Goal: Subscribe to service/newsletter

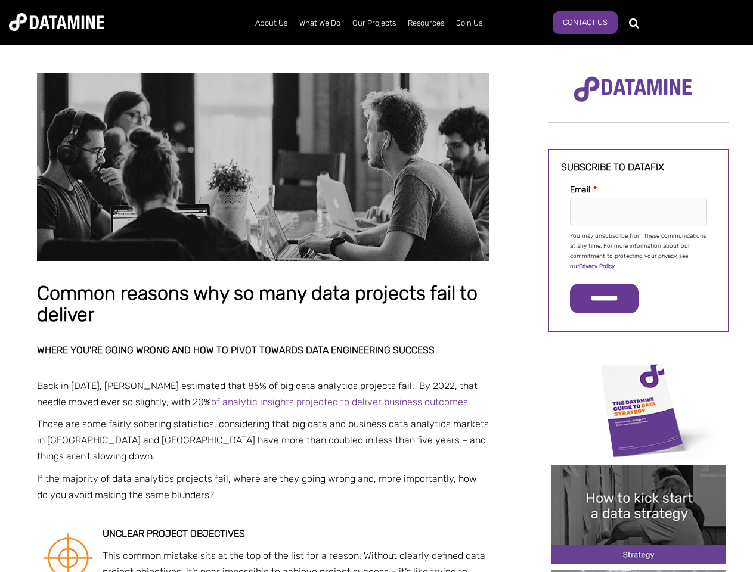
click at [638, 250] on p "You may unsubscribe from these communications at any time. For more information…" at bounding box center [638, 251] width 137 height 41
click at [611, 299] on input "*********" at bounding box center [604, 299] width 69 height 30
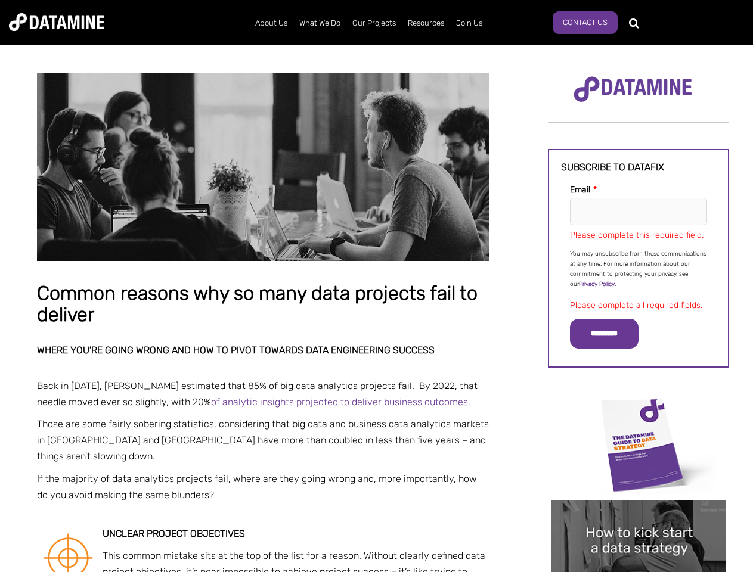
click at [638, 409] on img "Image grid with {{ image_count }} images." at bounding box center [638, 445] width 175 height 98
click at [638, 409] on div "✕" at bounding box center [376, 286] width 753 height 572
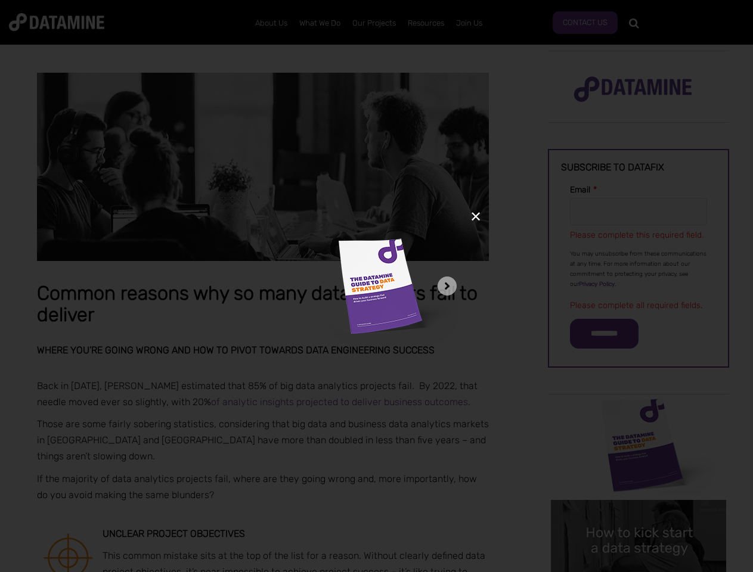
click at [638, 514] on div "✕" at bounding box center [376, 286] width 753 height 572
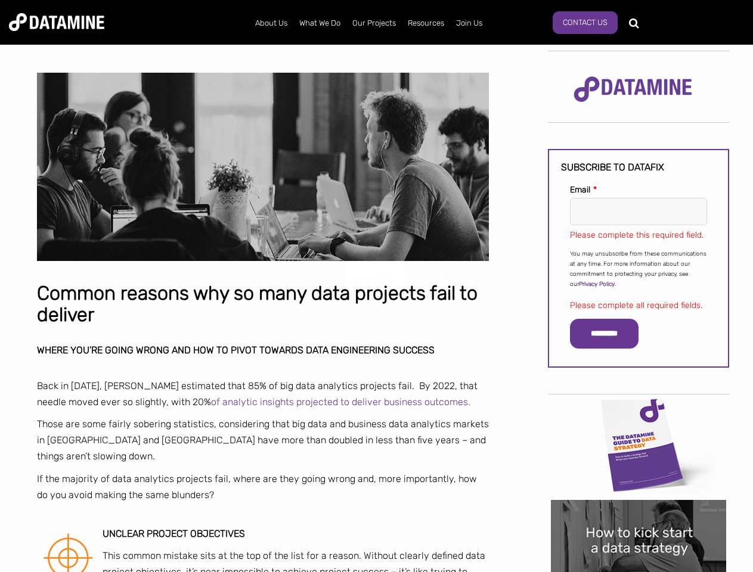
click at [638, 514] on img "Image grid with {{ image_count }} images." at bounding box center [638, 549] width 175 height 98
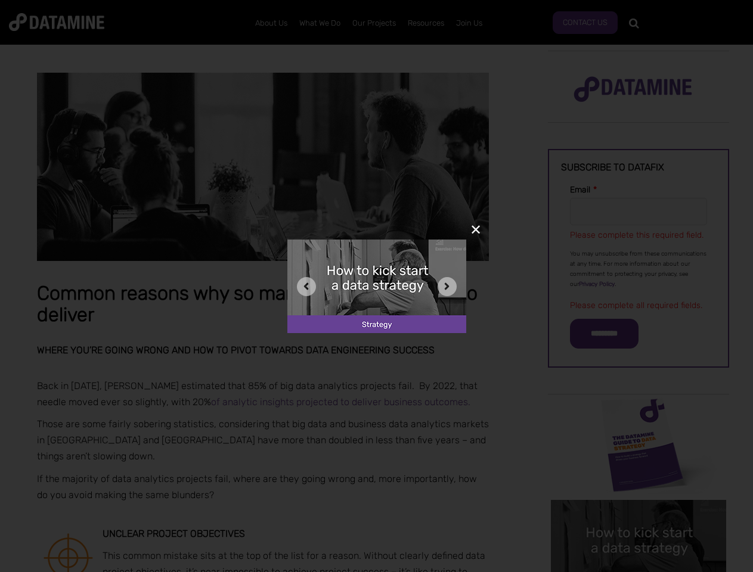
click at [638, 571] on div "✕" at bounding box center [376, 286] width 753 height 572
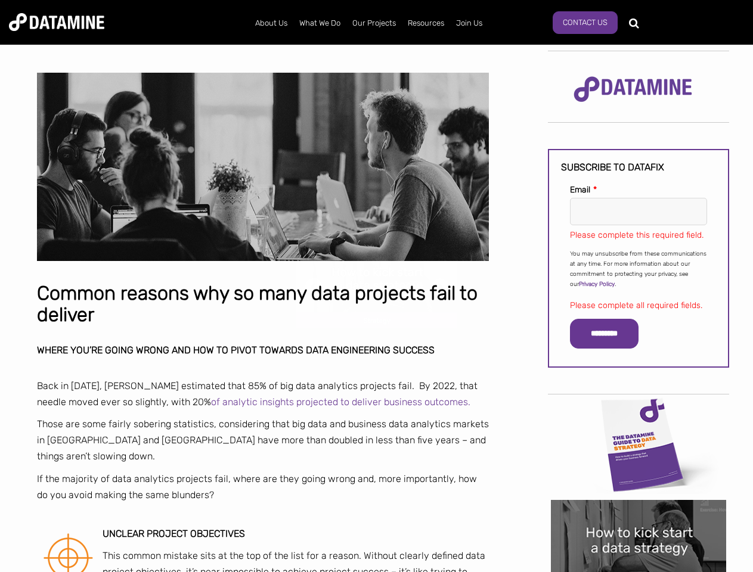
click at [638, 571] on div "✕" at bounding box center [376, 286] width 753 height 572
